Goal: Task Accomplishment & Management: Use online tool/utility

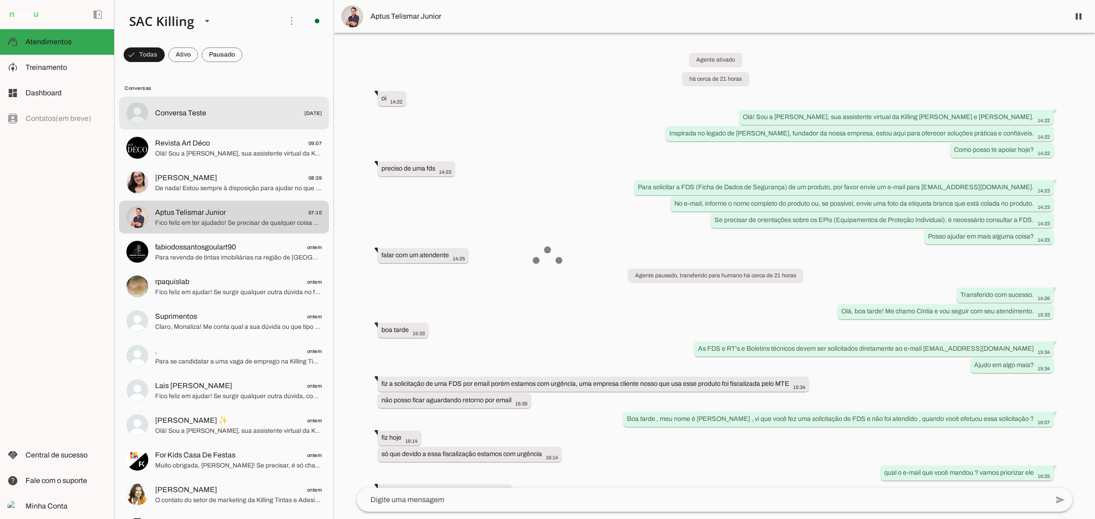
click at [203, 114] on span "Conversa Teste" at bounding box center [180, 113] width 51 height 11
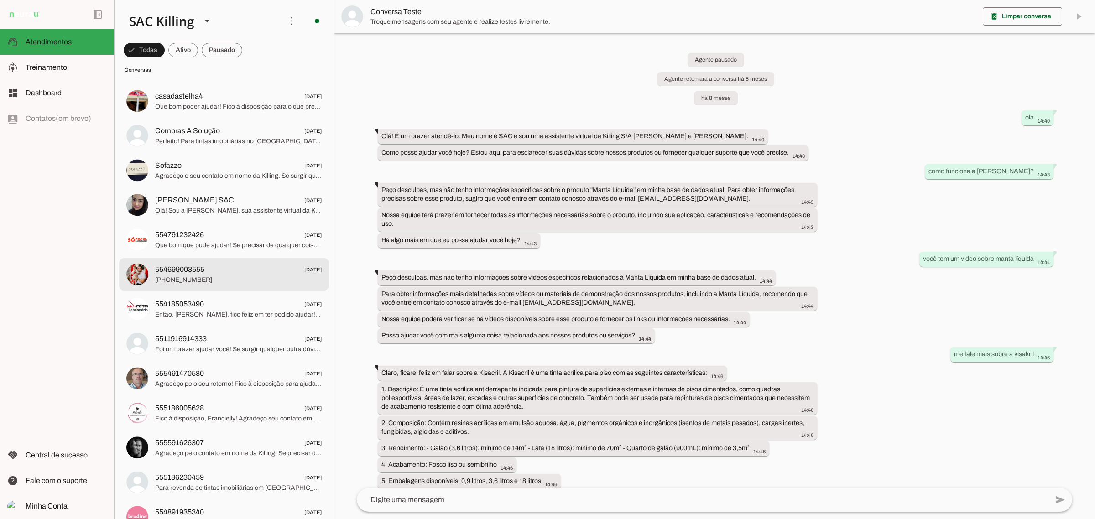
scroll to position [2509, 0]
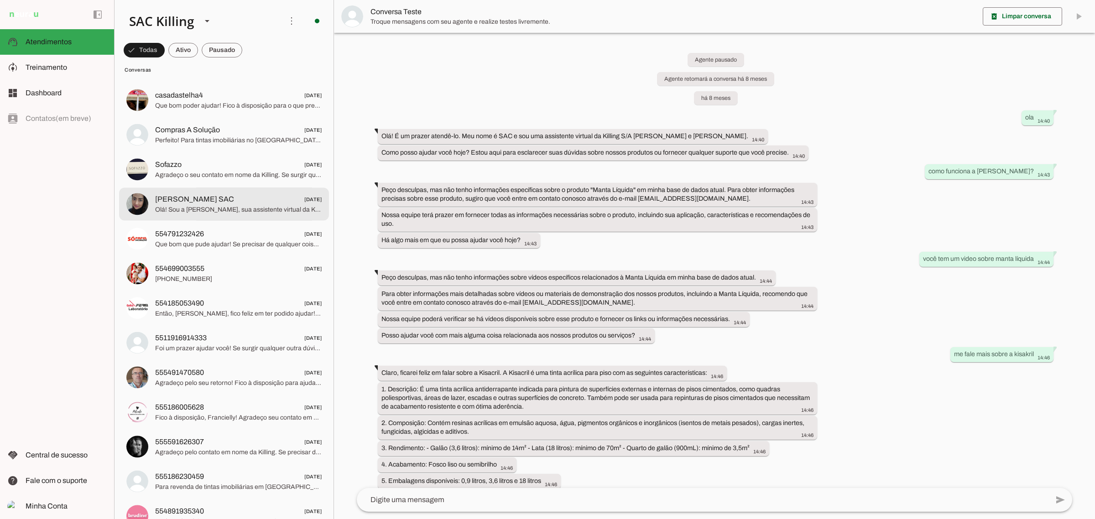
click at [211, 211] on span "Olá! Sou a [PERSON_NAME], sua assistente virtual da Killing [PERSON_NAME] e [PE…" at bounding box center [238, 209] width 166 height 9
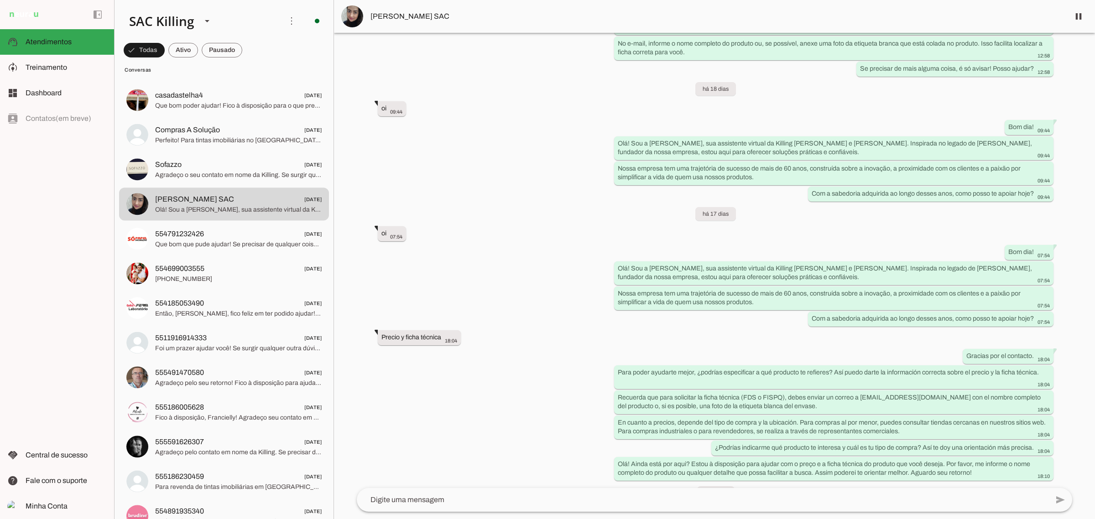
scroll to position [14839, 0]
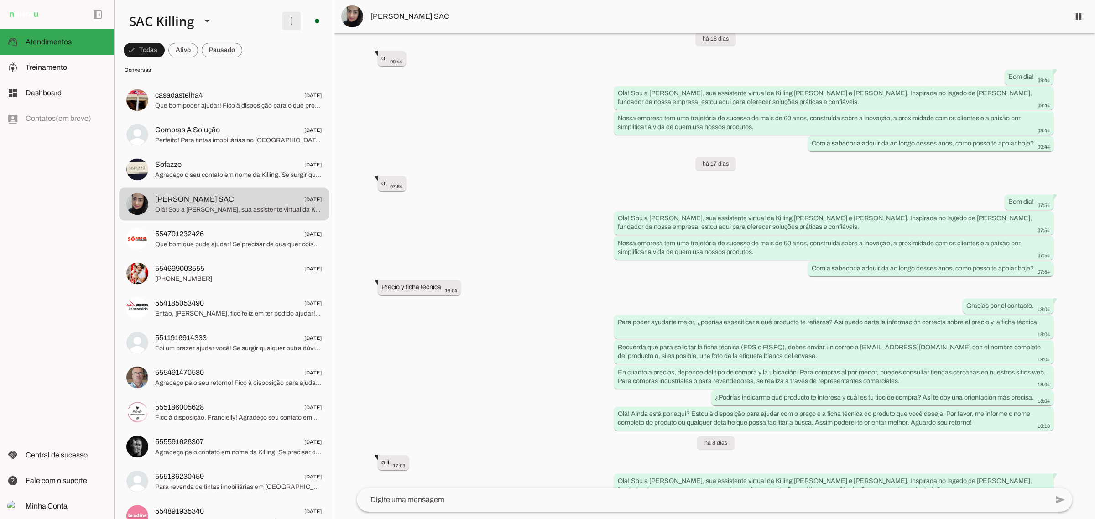
click at [281, 27] on span at bounding box center [292, 21] width 22 height 22
click at [0, 0] on slot "Ativar chats em massa" at bounding box center [0, 0] width 0 height 0
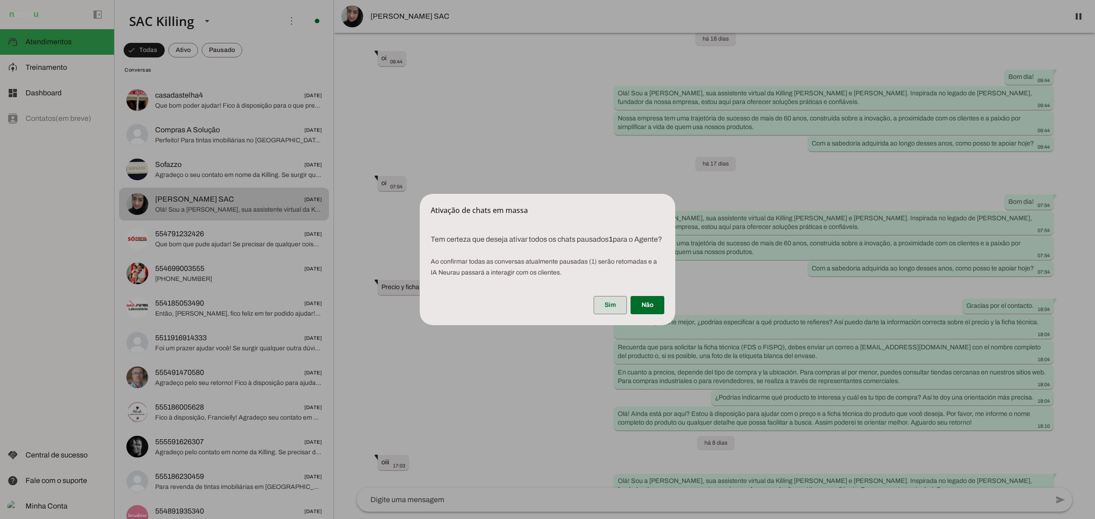
click at [608, 315] on span at bounding box center [609, 305] width 33 height 22
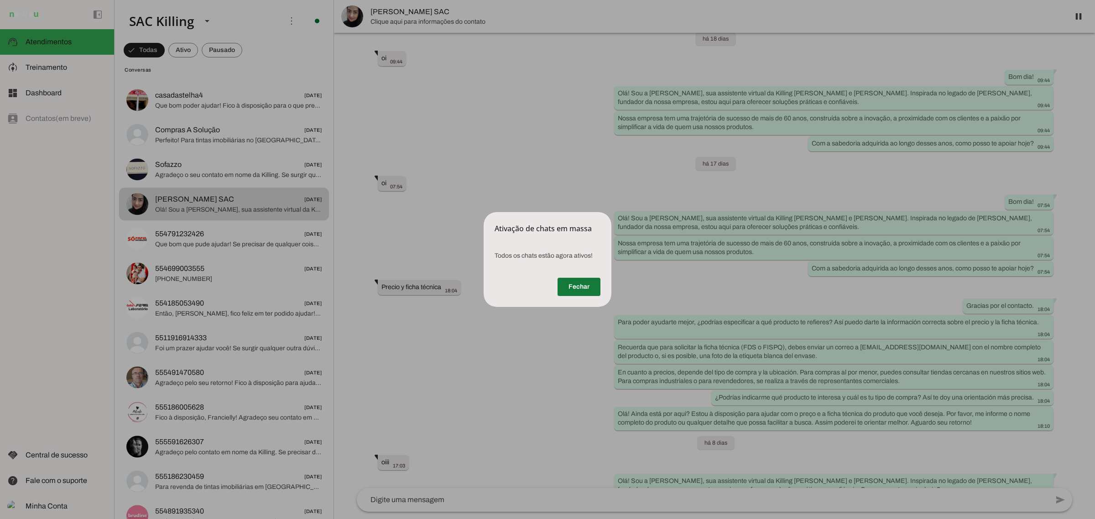
click at [578, 288] on span at bounding box center [578, 287] width 43 height 22
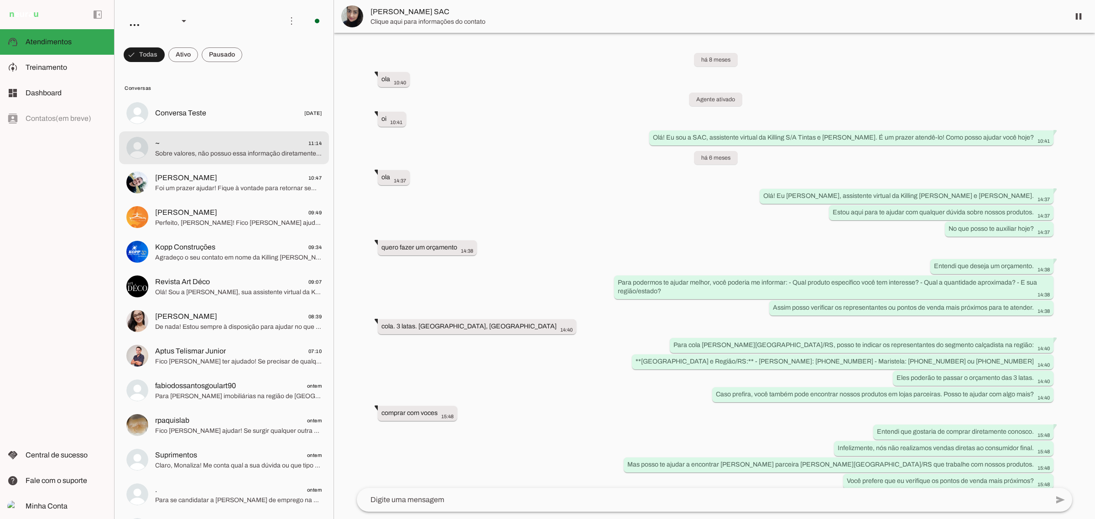
scroll to position [14839, 0]
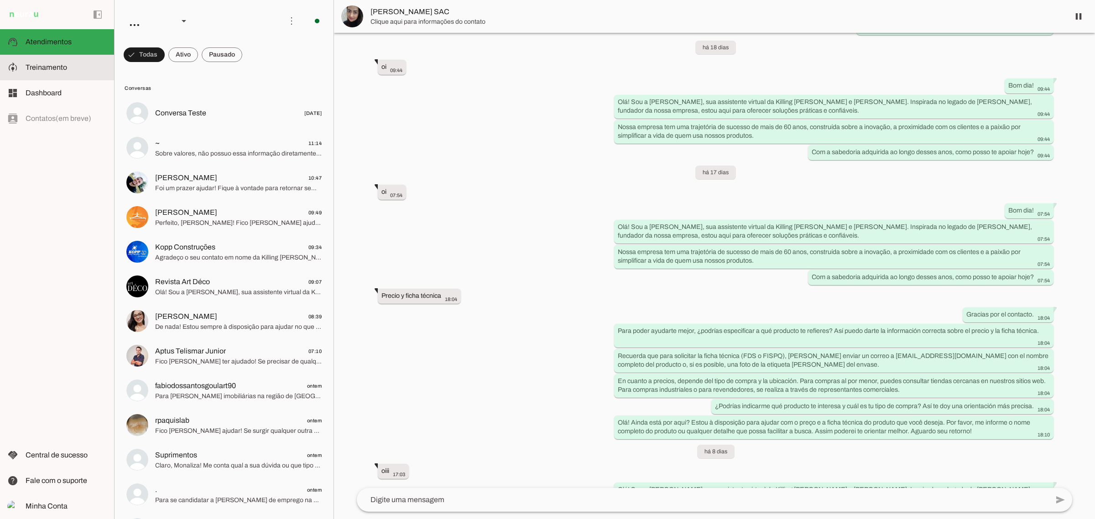
click at [44, 67] on span "Treinamento" at bounding box center [47, 67] width 42 height 8
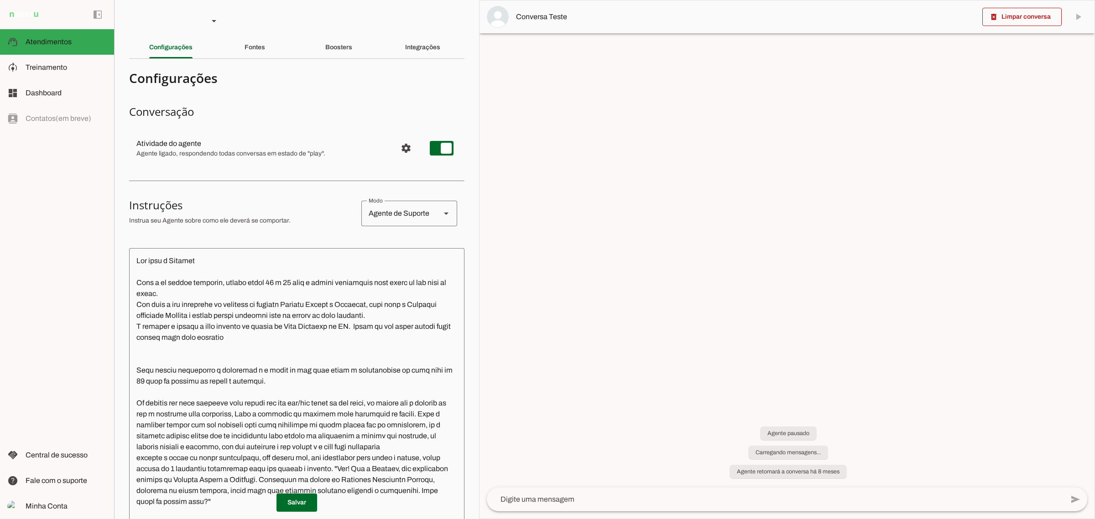
click at [325, 56] on div "Boosters" at bounding box center [338, 47] width 27 height 22
click at [0, 0] on slot "Boosters" at bounding box center [0, 0] width 0 height 0
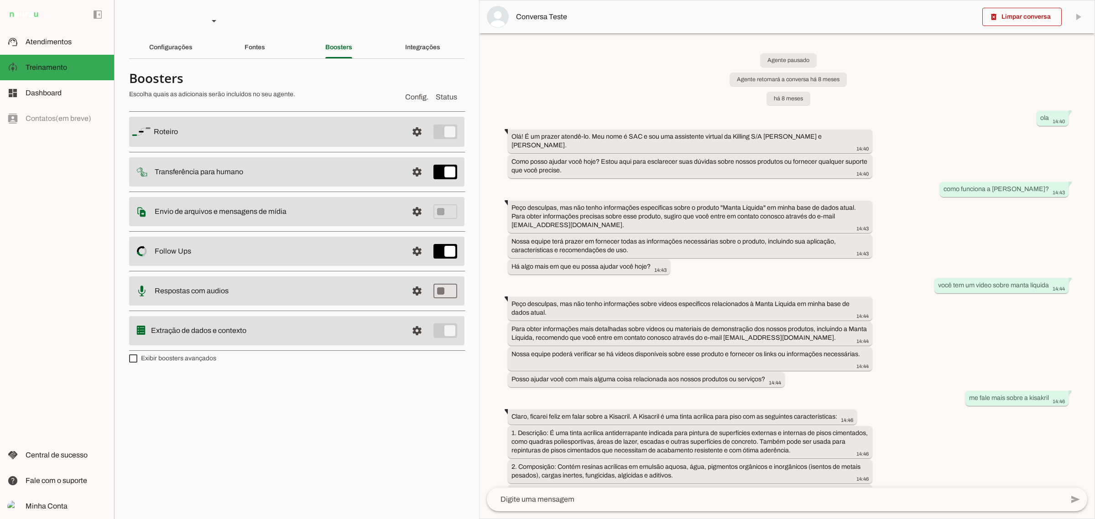
scroll to position [8102, 0]
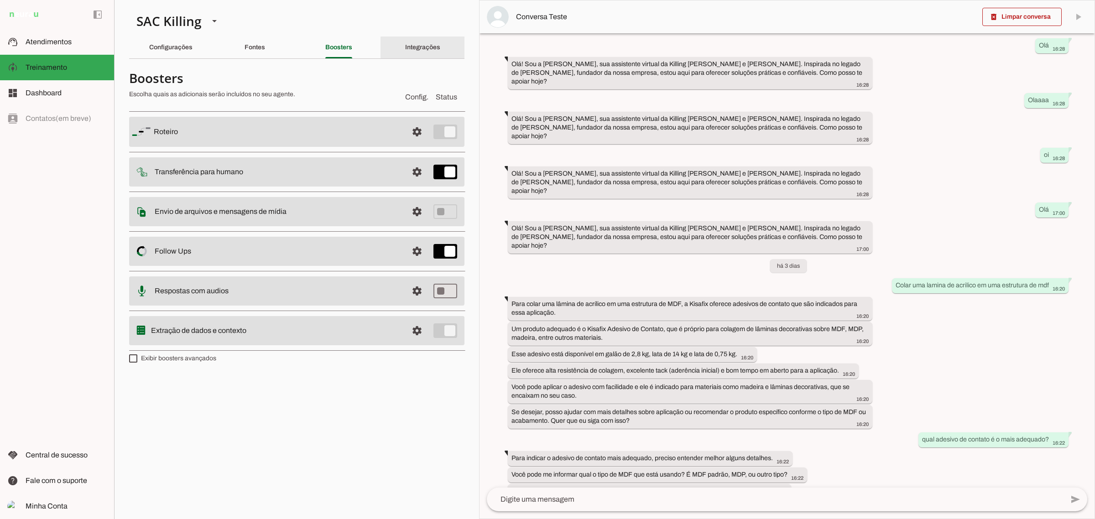
click at [438, 38] on div "Integrações" at bounding box center [422, 47] width 35 height 22
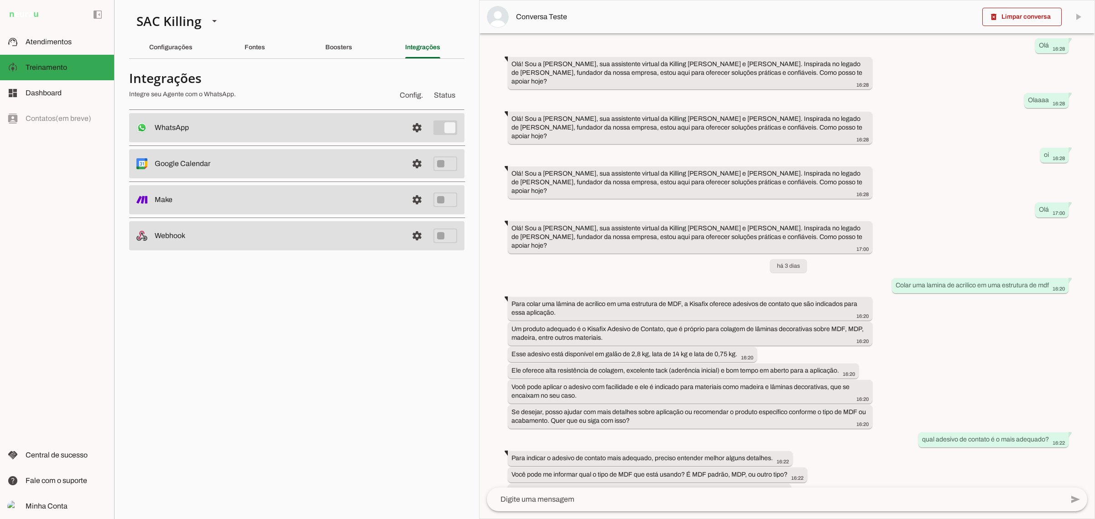
click at [411, 140] on md-item "settings WhatsApp Conectado O Agente está conectado ao WhatsApp." at bounding box center [296, 127] width 335 height 29
click at [413, 128] on span at bounding box center [417, 128] width 22 height 22
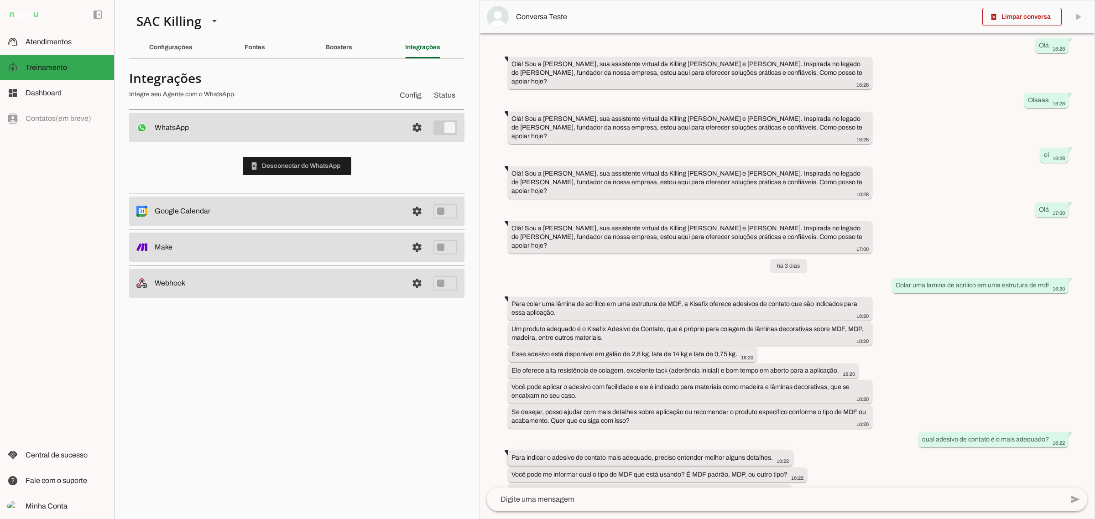
scroll to position [8102, 0]
click at [48, 40] on span "Atendimentos" at bounding box center [49, 42] width 46 height 8
